Goal: Transaction & Acquisition: Download file/media

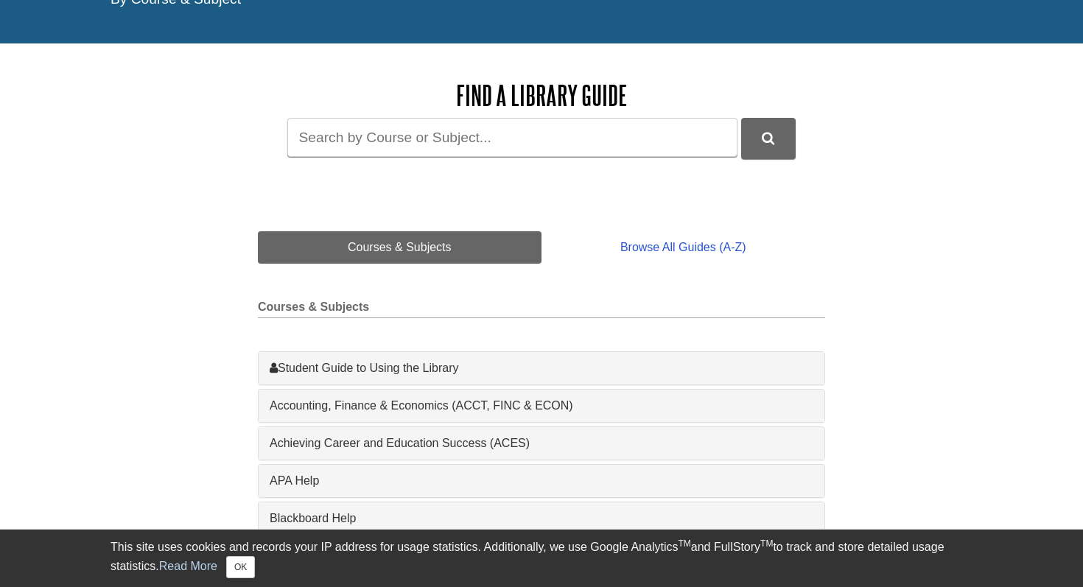
scroll to position [200, 0]
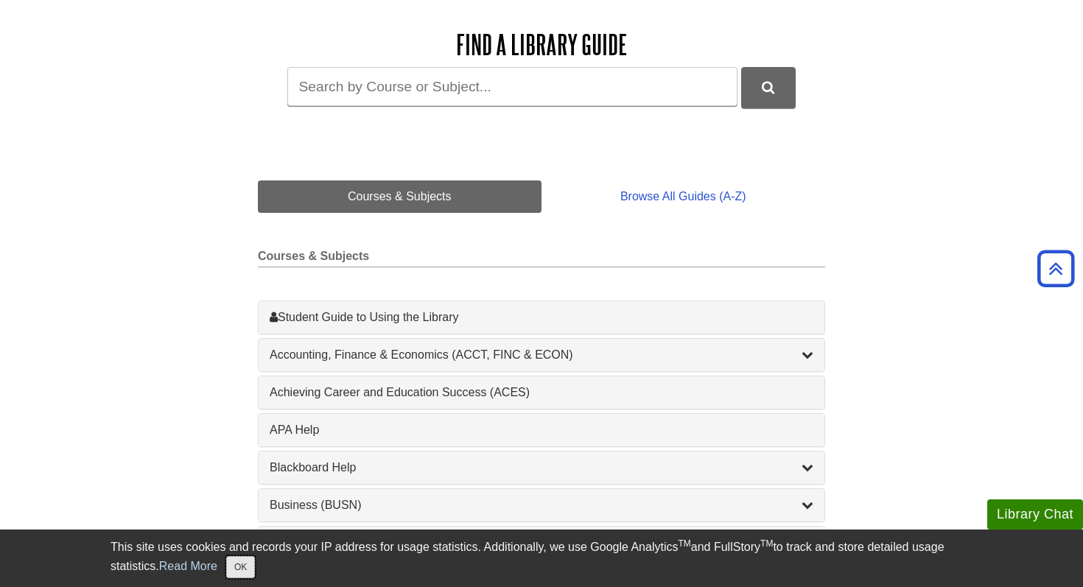
click at [245, 567] on button "OK" at bounding box center [240, 567] width 29 height 22
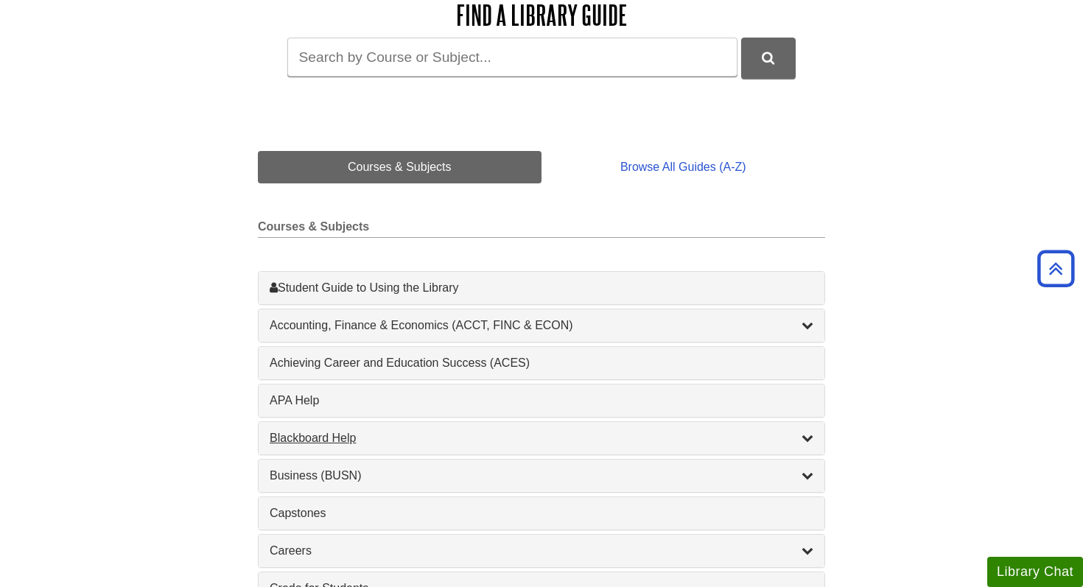
scroll to position [242, 0]
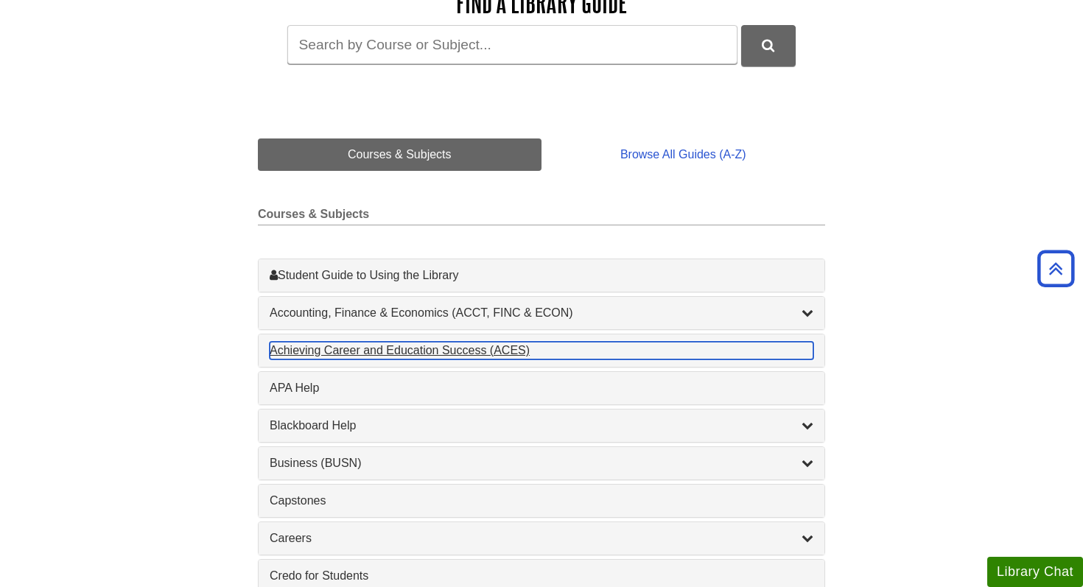
click at [456, 351] on div "Achieving Career and Education Success (ACES) , 1 guides" at bounding box center [542, 351] width 544 height 18
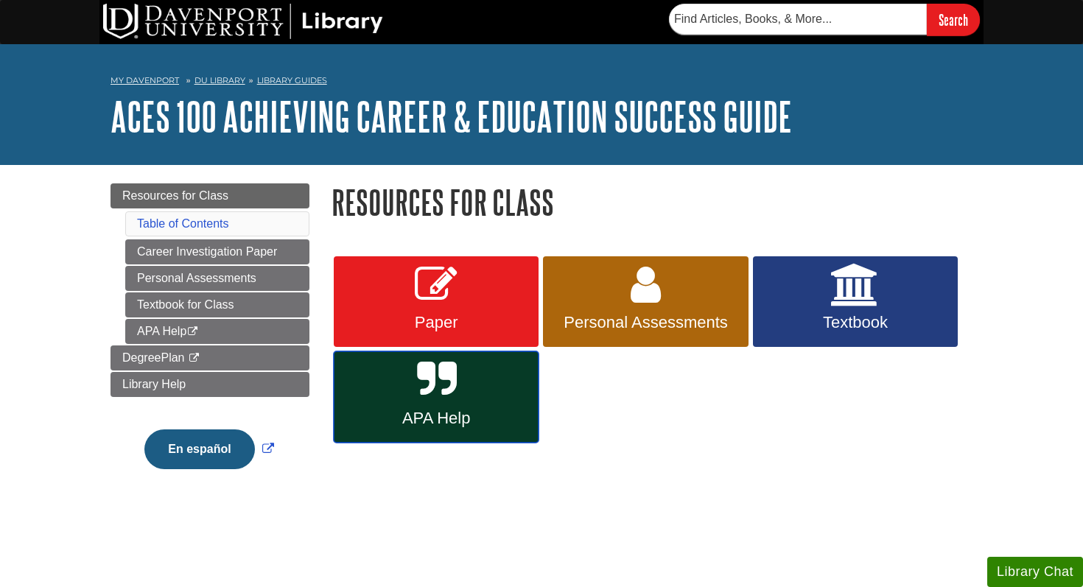
click at [441, 422] on span "APA Help" at bounding box center [436, 418] width 183 height 19
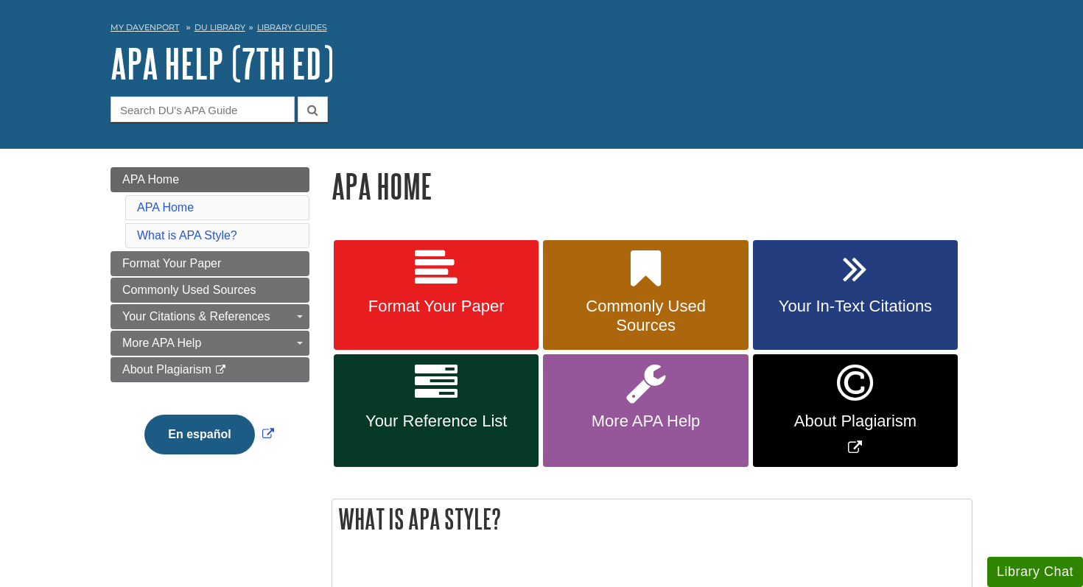
scroll to position [57, 0]
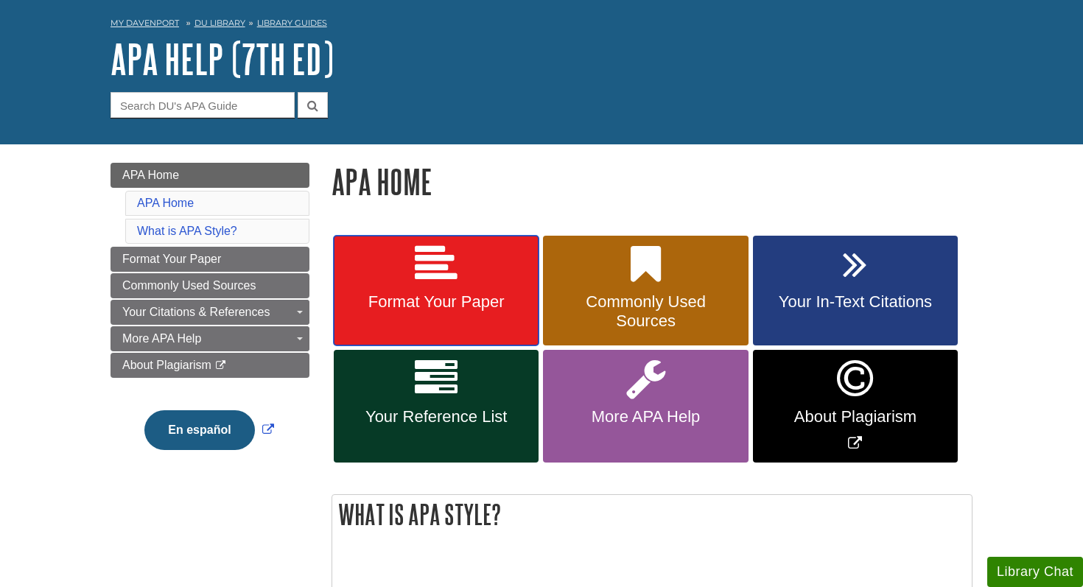
click at [462, 283] on link "Format Your Paper" at bounding box center [436, 291] width 205 height 111
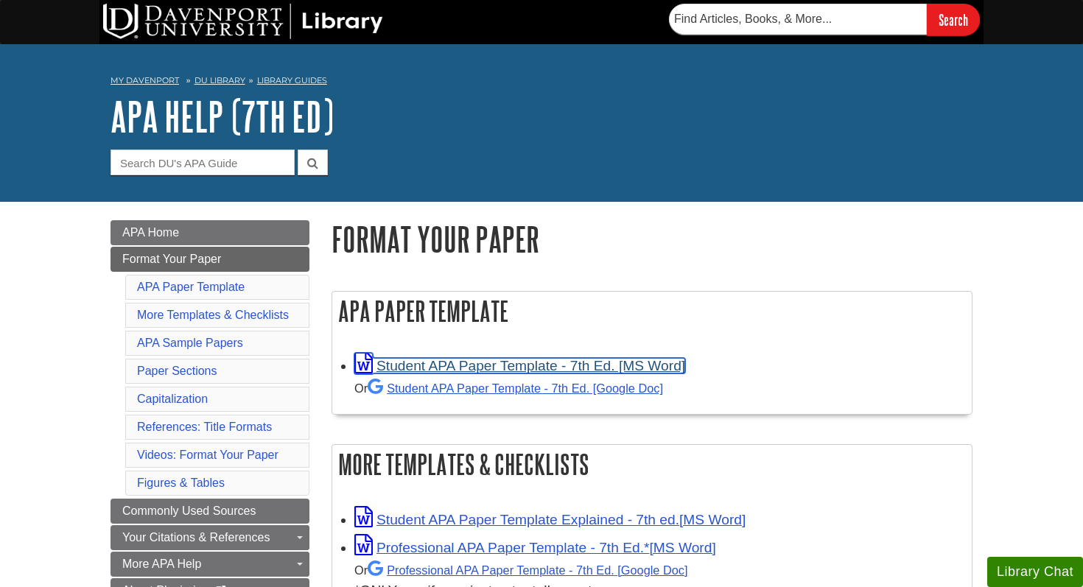
click at [559, 367] on link "Student APA Paper Template - 7th Ed. [MS Word]" at bounding box center [519, 365] width 331 height 15
click at [508, 367] on link "Student APA Paper Template - 7th Ed. [MS Word]" at bounding box center [519, 365] width 331 height 15
